Goal: Task Accomplishment & Management: Use online tool/utility

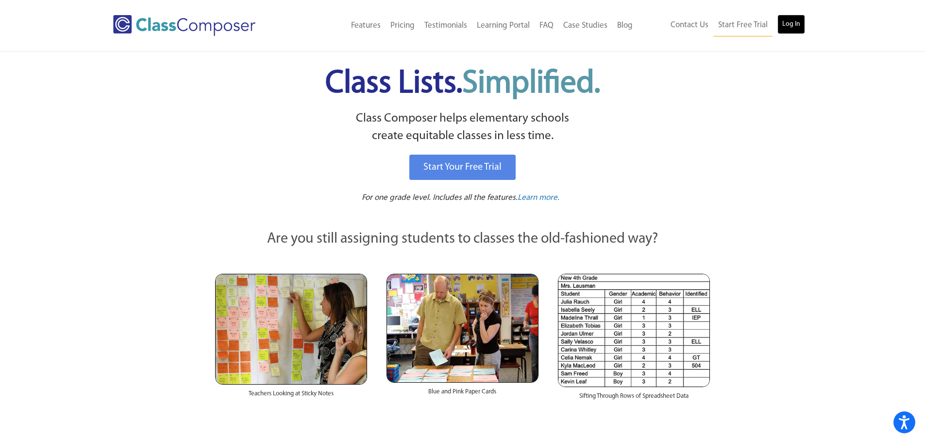
click at [788, 22] on link "Log In" at bounding box center [792, 24] width 28 height 19
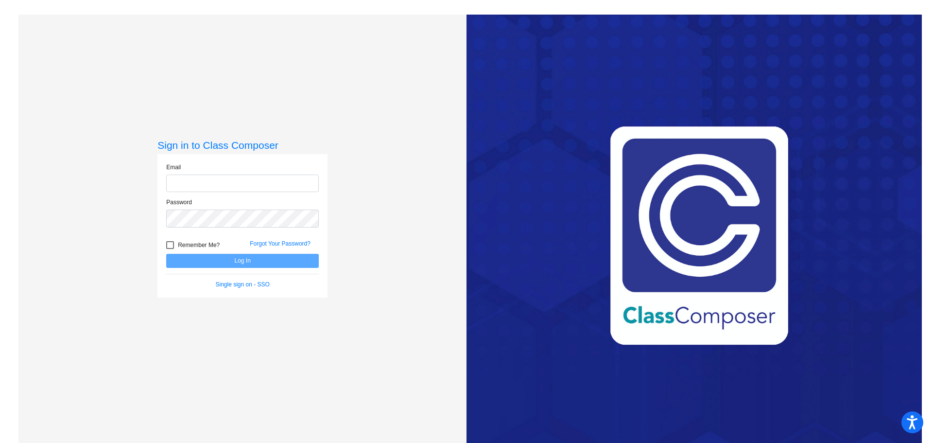
type input "[EMAIL_ADDRESS][DOMAIN_NAME]"
click at [265, 259] on button "Log In" at bounding box center [242, 261] width 153 height 14
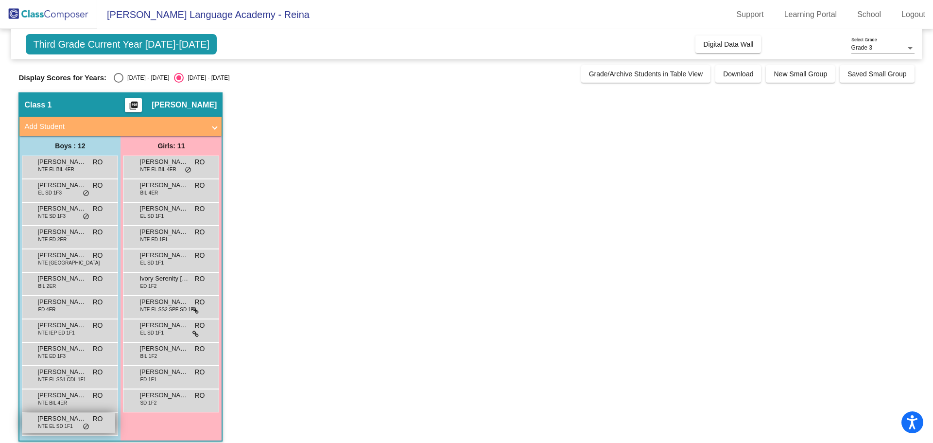
click at [63, 423] on span "NTE EL SD 1F1" at bounding box center [55, 425] width 34 height 7
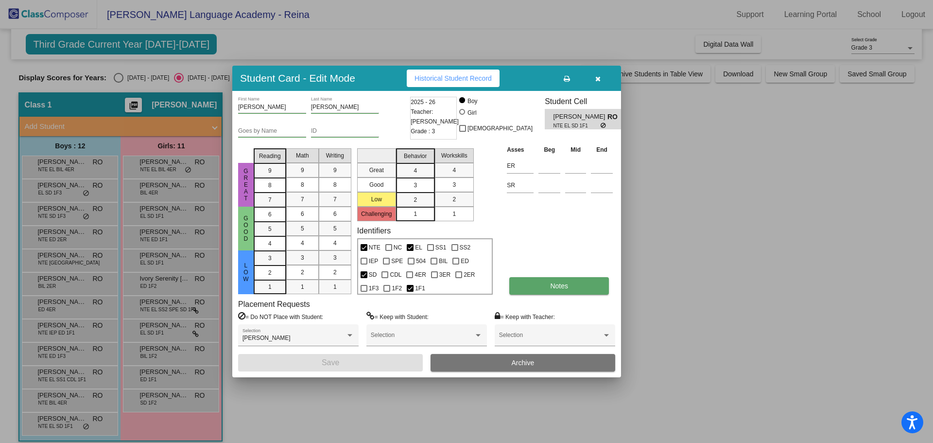
click at [556, 289] on span "Notes" at bounding box center [559, 286] width 18 height 8
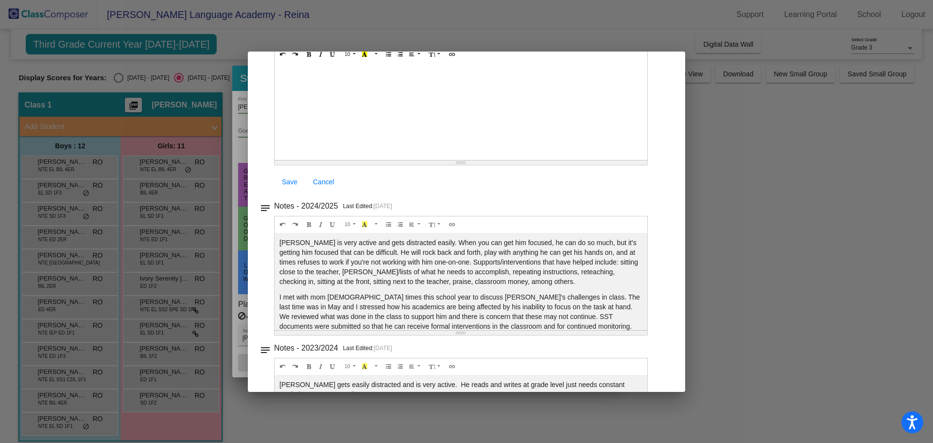
scroll to position [192, 0]
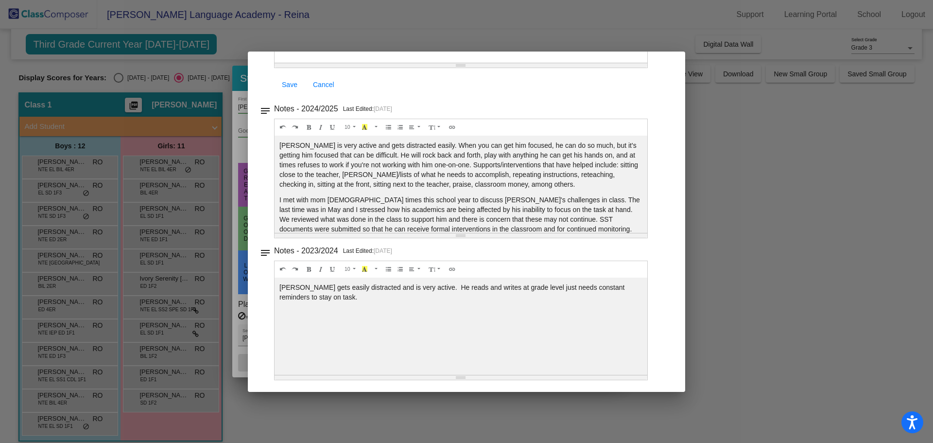
click at [461, 375] on div "Resize" at bounding box center [460, 377] width 373 height 4
